Goal: Transaction & Acquisition: Book appointment/travel/reservation

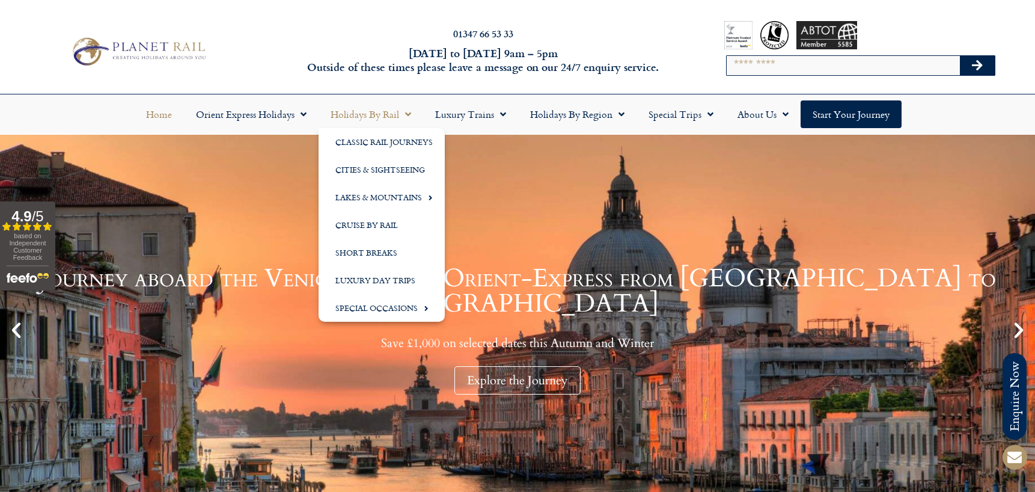
click at [355, 116] on link "Holidays by Rail" at bounding box center [371, 114] width 105 height 28
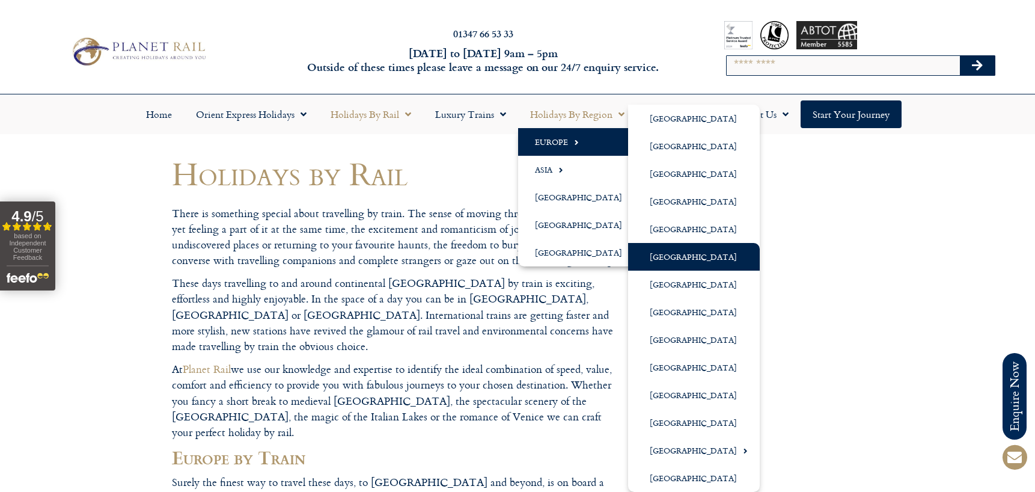
click at [686, 251] on link "[GEOGRAPHIC_DATA]" at bounding box center [694, 257] width 132 height 28
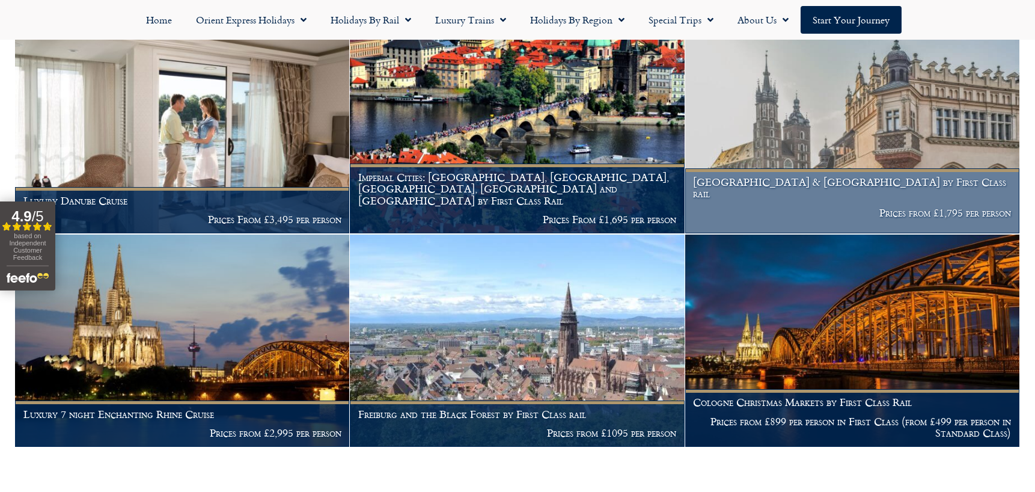
scroll to position [594, 0]
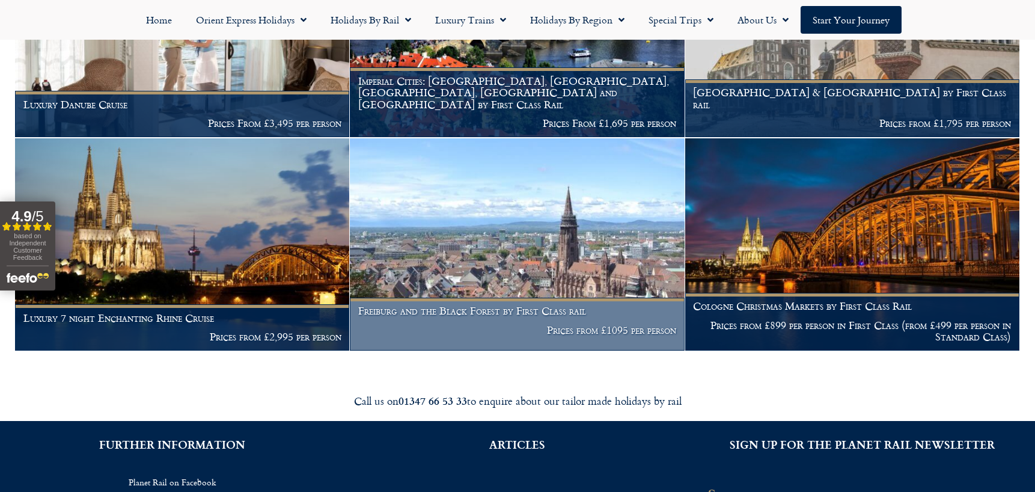
click at [432, 257] on img at bounding box center [517, 244] width 334 height 212
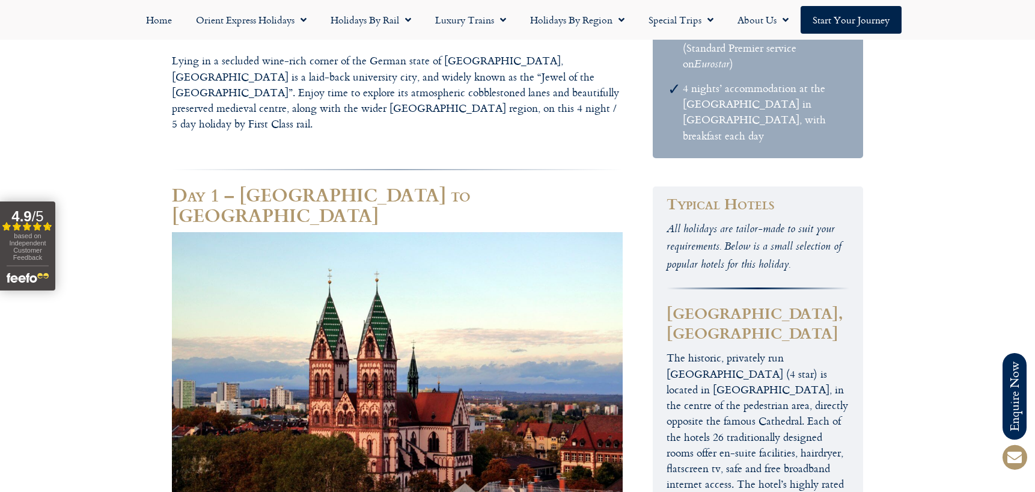
scroll to position [323, 0]
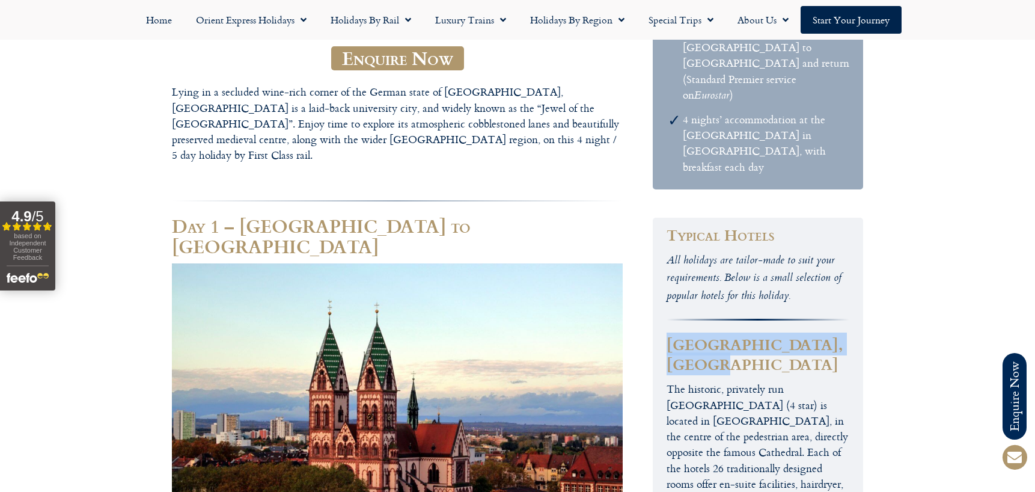
drag, startPoint x: 672, startPoint y: 299, endPoint x: 758, endPoint y: 319, distance: 88.2
click at [758, 334] on h3 "[GEOGRAPHIC_DATA], [GEOGRAPHIC_DATA]" at bounding box center [758, 354] width 182 height 40
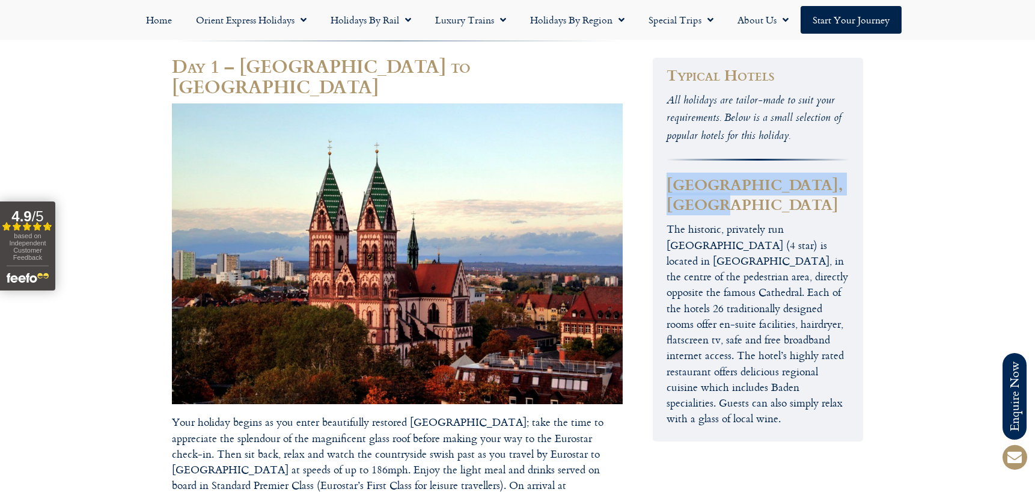
scroll to position [479, 0]
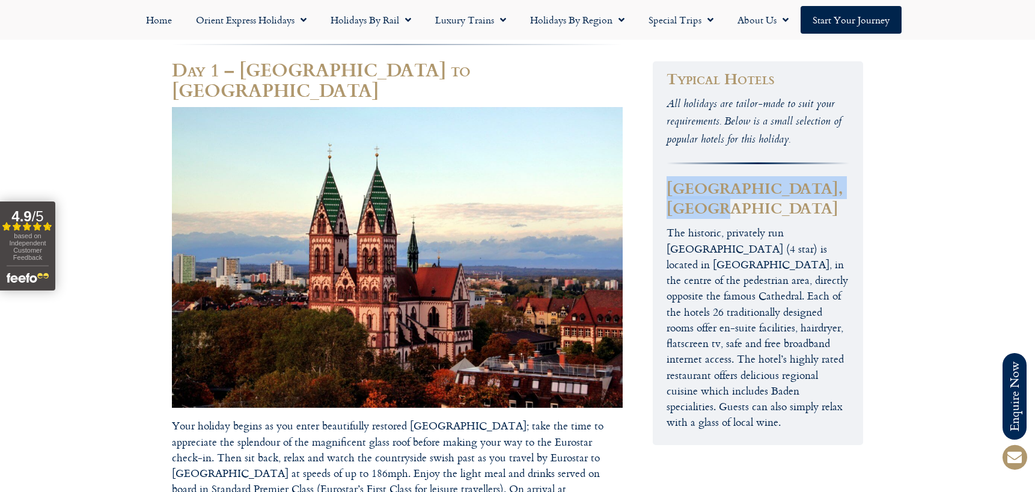
copy h3 "[GEOGRAPHIC_DATA], [GEOGRAPHIC_DATA]"
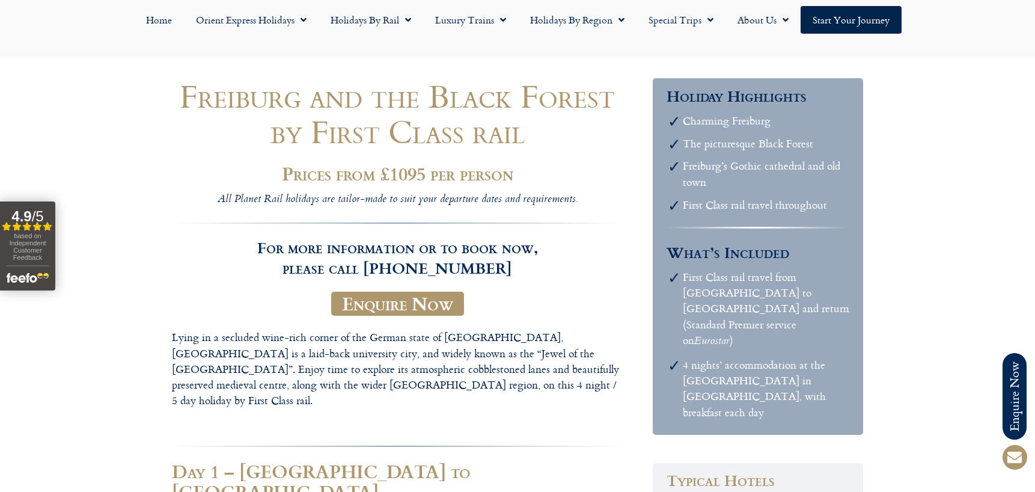
scroll to position [0, 0]
